Goal: Complete application form

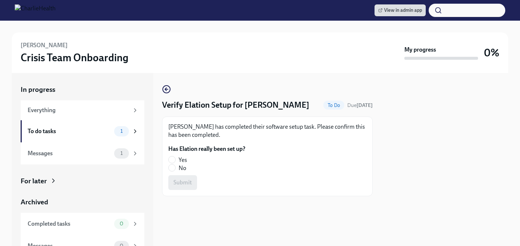
click at [181, 169] on span "No" at bounding box center [183, 168] width 8 height 8
click at [175, 169] on input "No" at bounding box center [172, 167] width 7 height 7
radio input "true"
click at [184, 183] on span "Submit" at bounding box center [182, 182] width 18 height 7
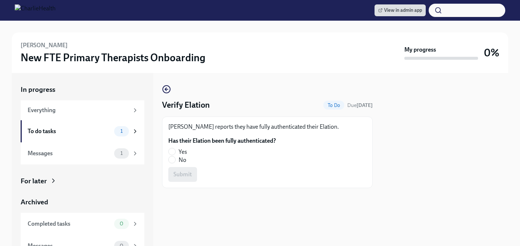
click at [184, 149] on span "Yes" at bounding box center [183, 152] width 8 height 8
click at [175, 149] on input "Yes" at bounding box center [172, 151] width 7 height 7
radio input "true"
click at [184, 170] on button "Submit" at bounding box center [182, 174] width 29 height 15
